Goal: Information Seeking & Learning: Understand process/instructions

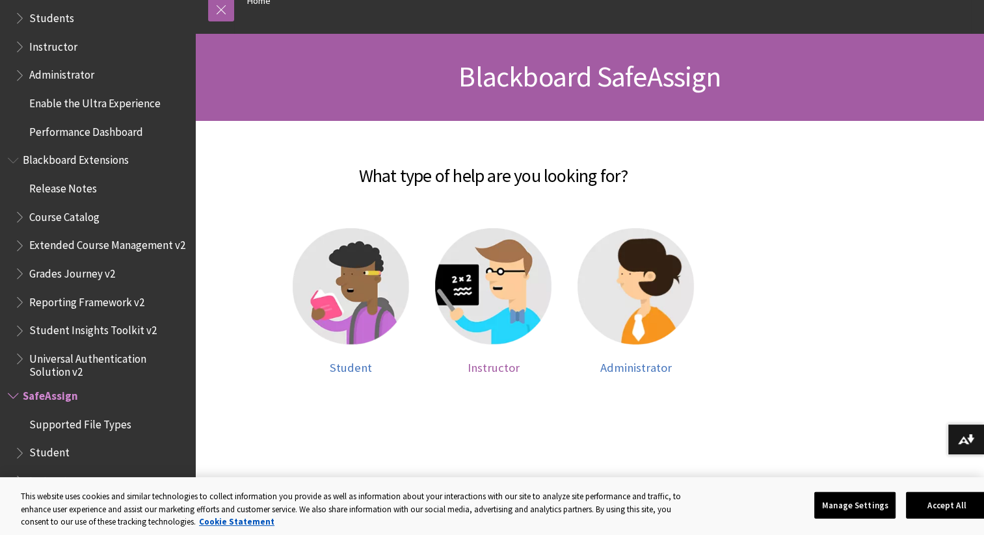
scroll to position [195, 0]
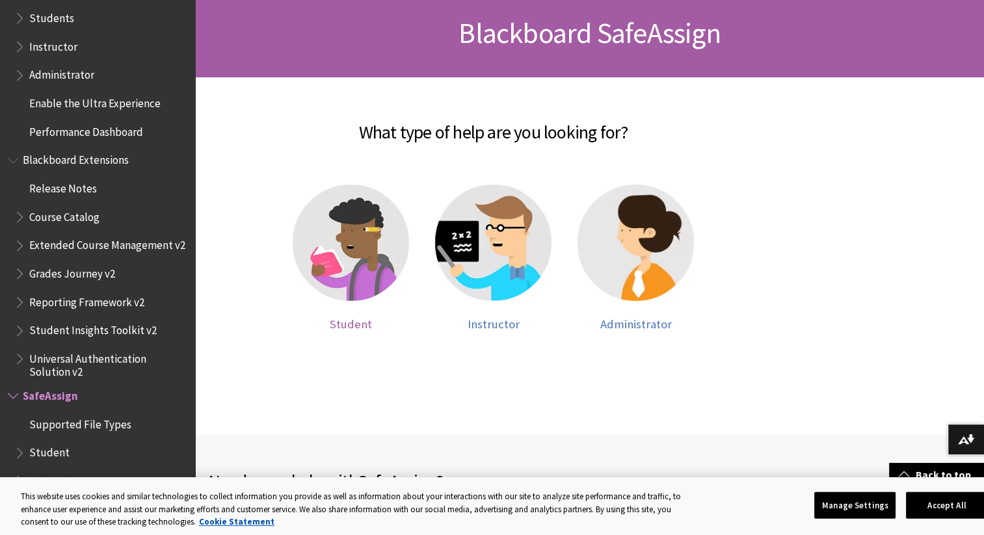
click at [337, 323] on span "Student" at bounding box center [351, 324] width 42 height 15
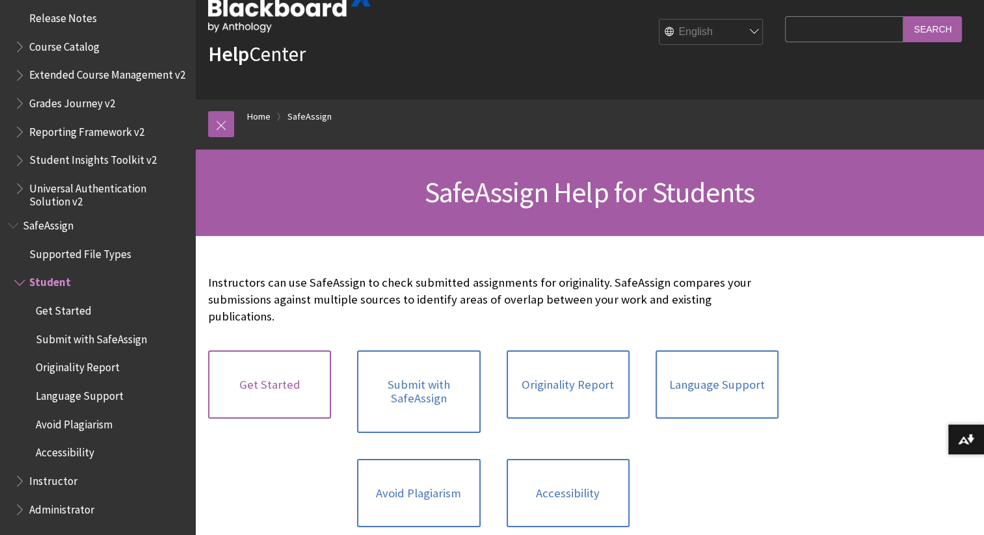
scroll to position [65, 0]
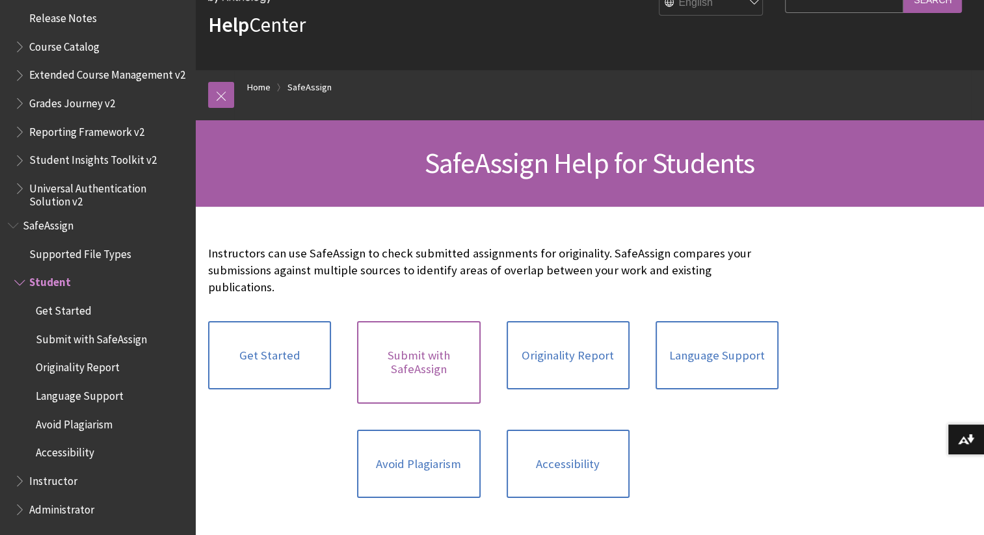
click at [442, 353] on link "Submit with SafeAssign" at bounding box center [418, 362] width 123 height 83
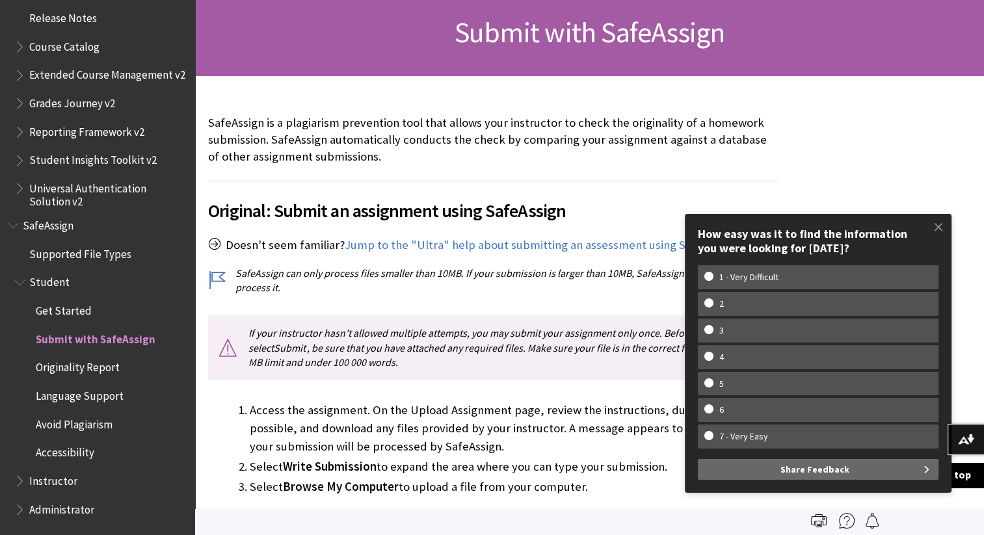
scroll to position [195, 0]
click at [931, 230] on span at bounding box center [938, 226] width 27 height 27
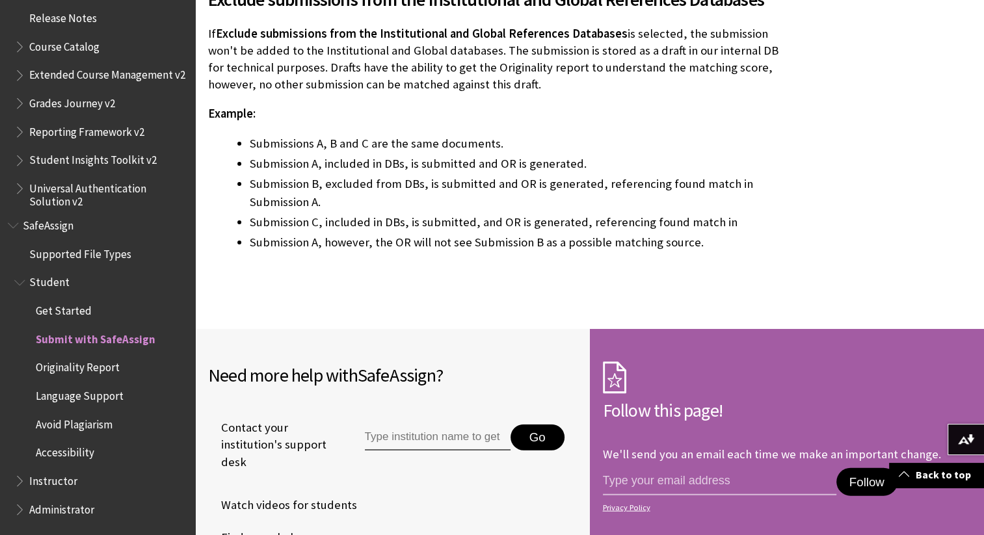
scroll to position [2862, 0]
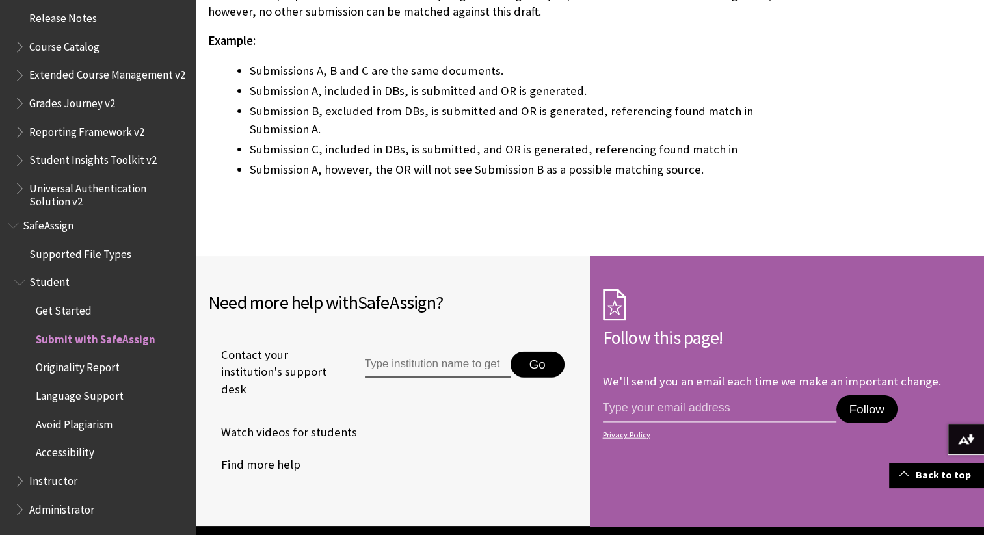
click at [75, 312] on span "Get Started" at bounding box center [64, 309] width 56 height 18
